Goal: Check status

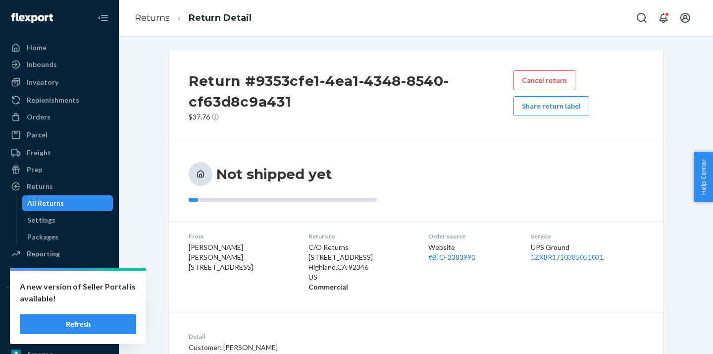
scroll to position [151, 0]
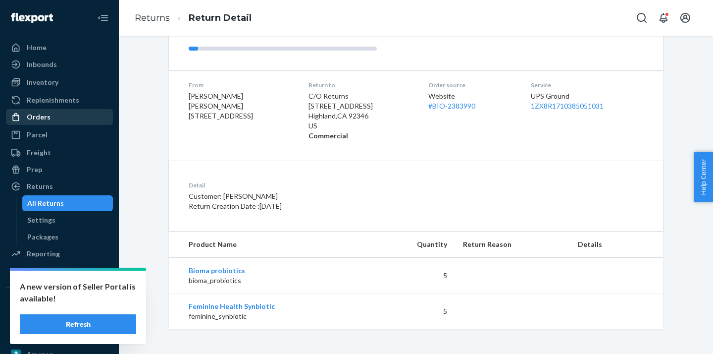
click at [41, 118] on div "Orders" at bounding box center [39, 117] width 24 height 10
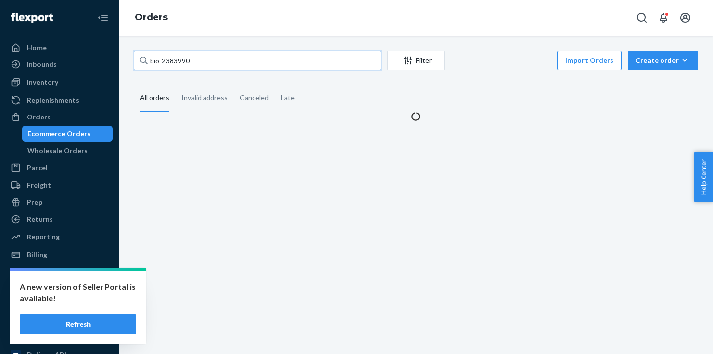
click at [178, 59] on input "bio-2383990" at bounding box center [258, 61] width 248 height 20
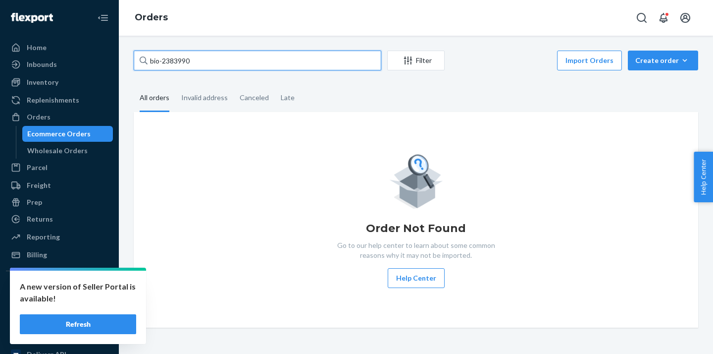
paste input "459692"
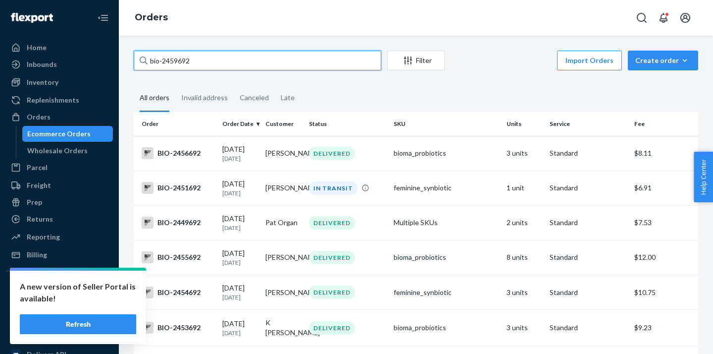
type input "bio-2459692"
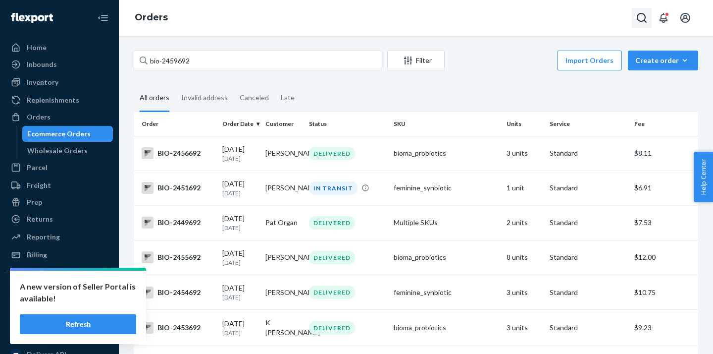
click at [641, 17] on icon "Open Search Box" at bounding box center [642, 18] width 12 height 12
type input "[PERSON_NAME]"
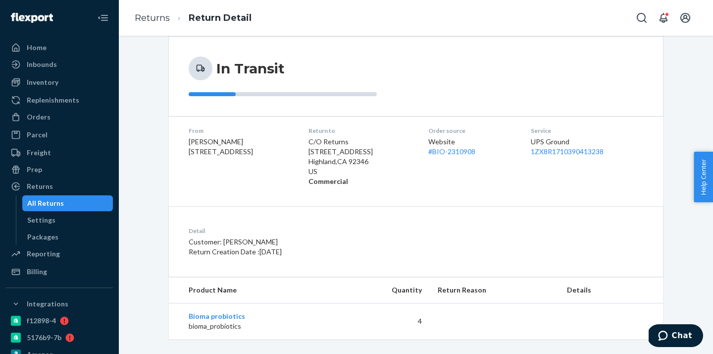
scroll to position [95, 0]
